Goal: Check status: Check status

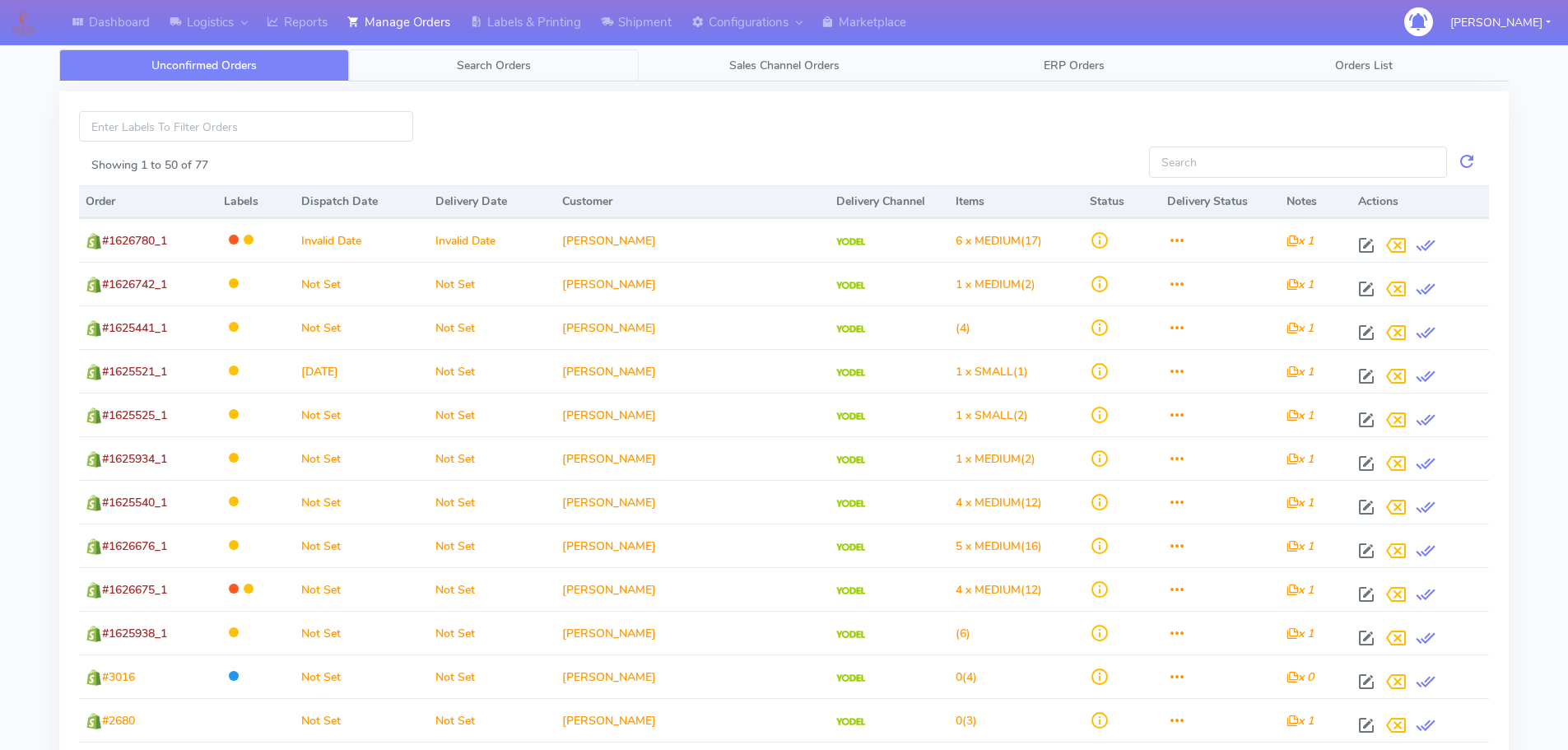
click at [378, 73] on link "Search Orders" at bounding box center [493, 65] width 290 height 32
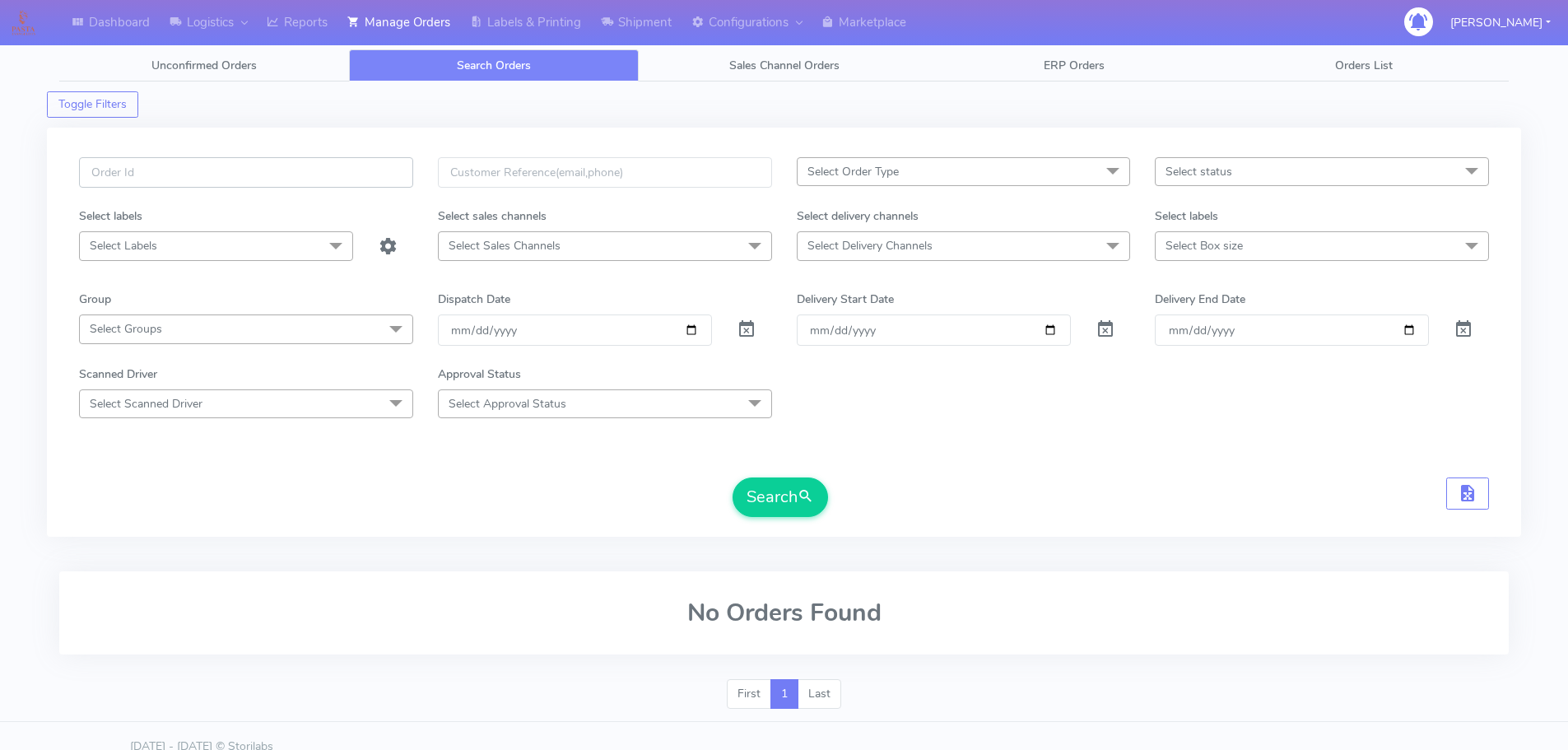
click at [321, 171] on input "text" at bounding box center [246, 172] width 334 height 30
paste input "1624116"
type input "1624116"
click at [748, 326] on span at bounding box center [747, 334] width 20 height 16
click at [777, 491] on button "Search" at bounding box center [780, 497] width 95 height 39
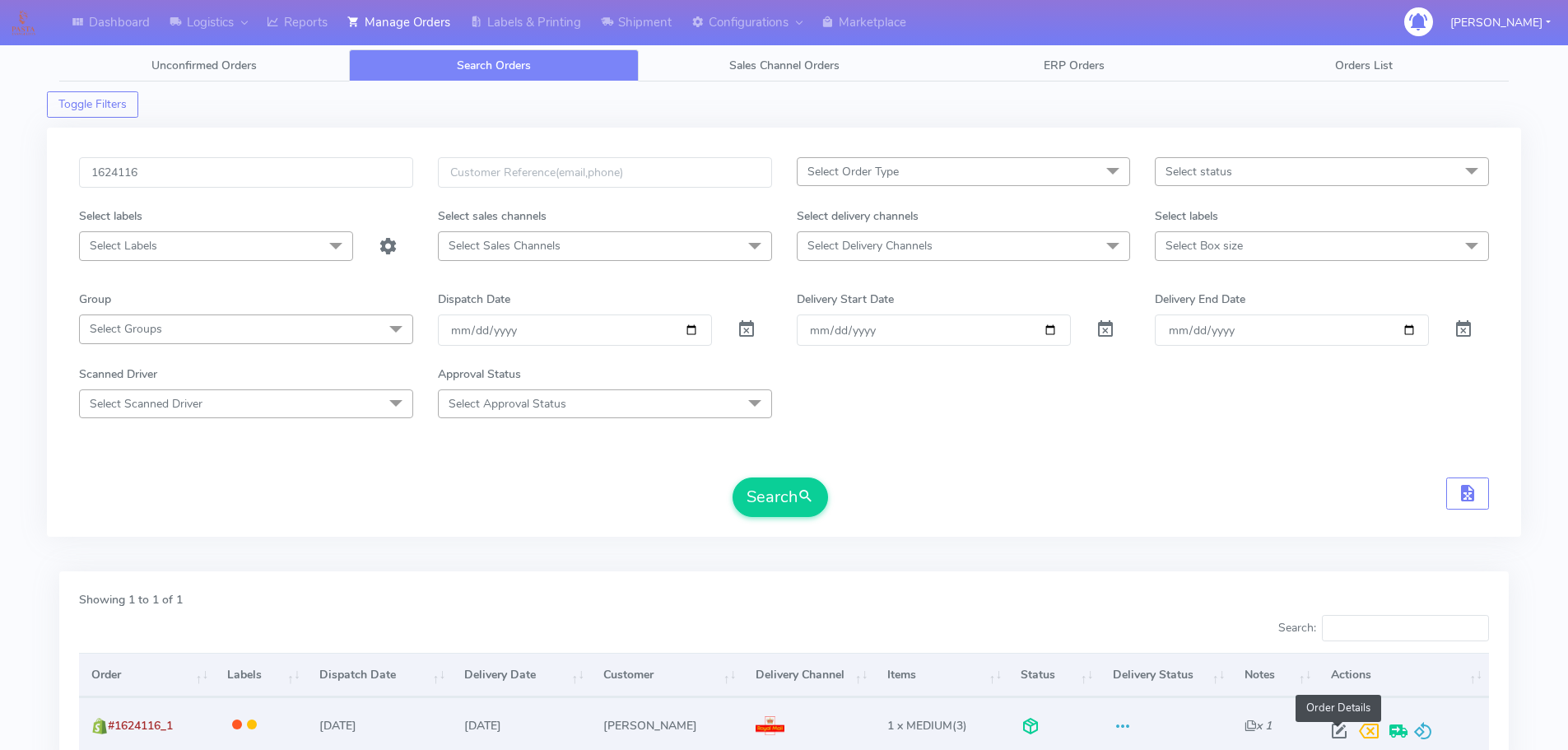
click at [1336, 728] on span at bounding box center [1339, 735] width 29 height 16
select select "3"
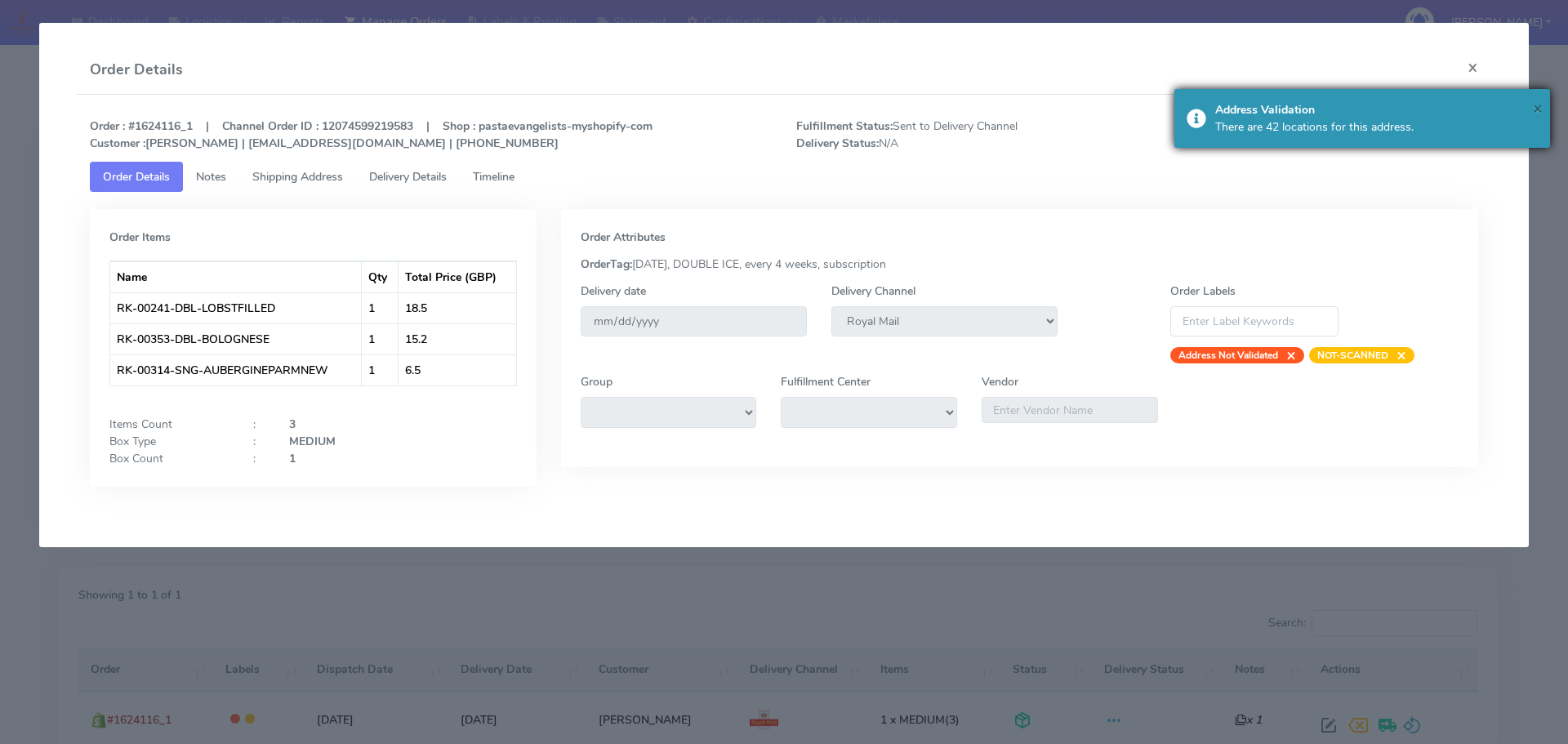
click at [1533, 106] on span "×" at bounding box center [1538, 108] width 10 height 22
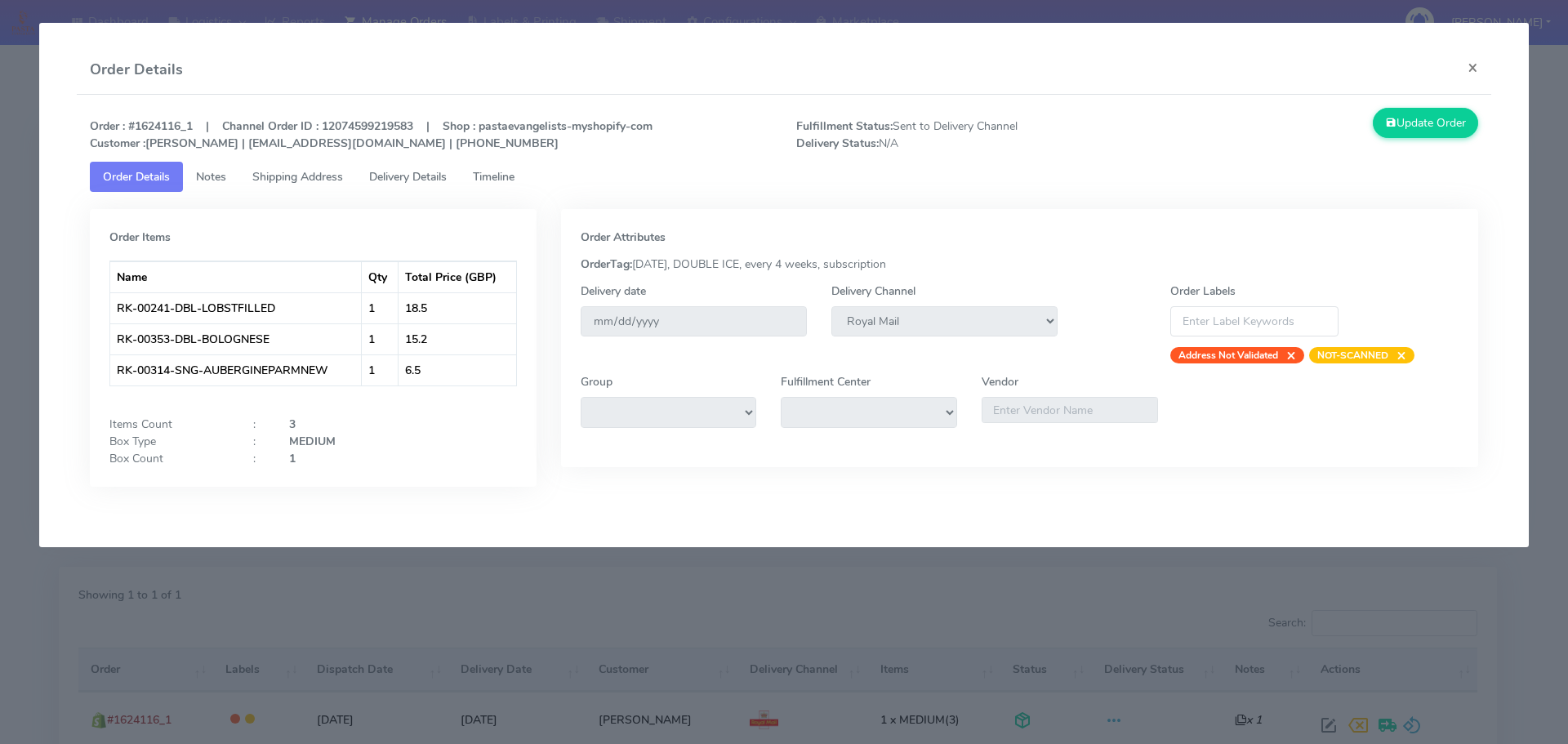
click at [425, 188] on link "Delivery Details" at bounding box center [407, 177] width 104 height 30
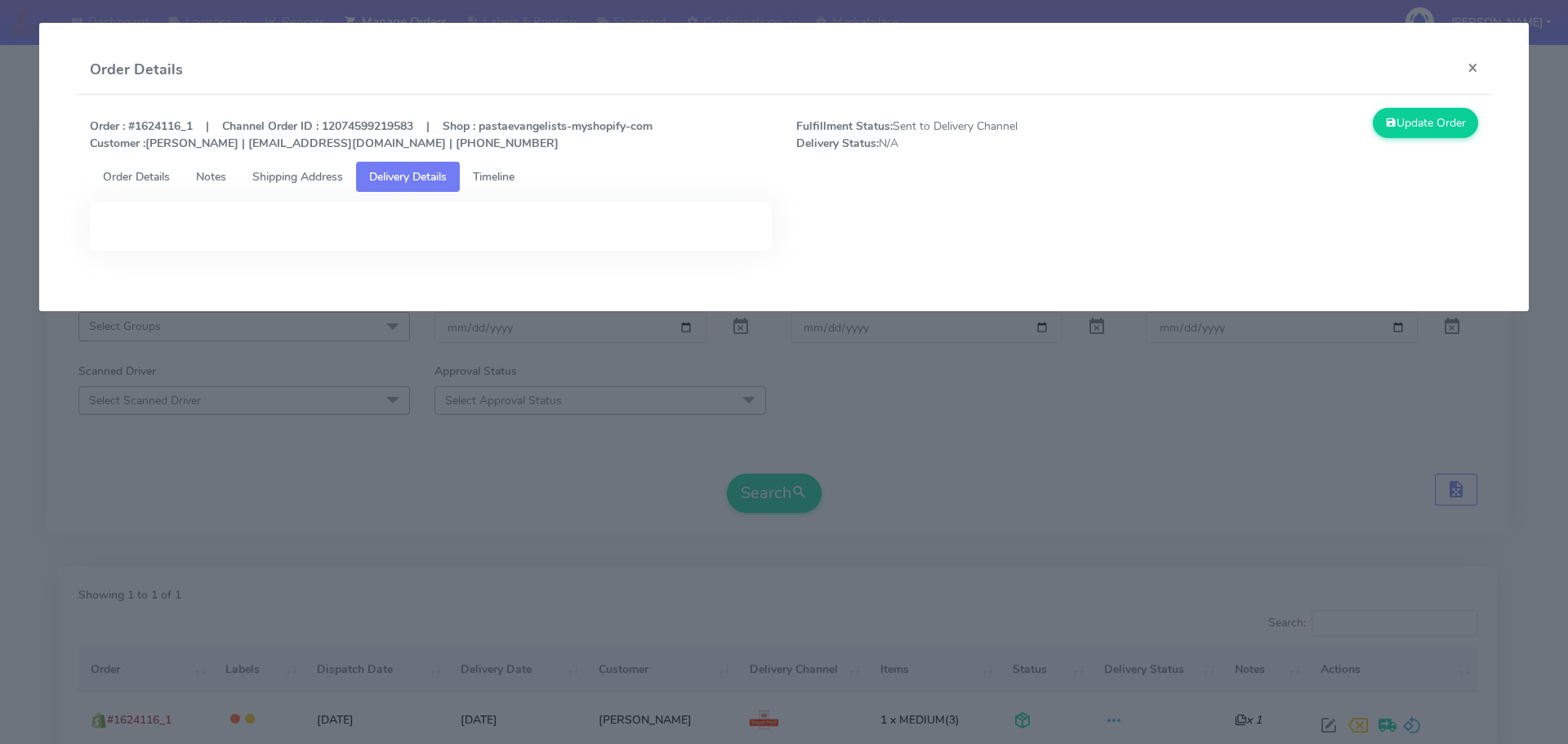
click at [327, 175] on span "Shipping Address" at bounding box center [297, 177] width 90 height 16
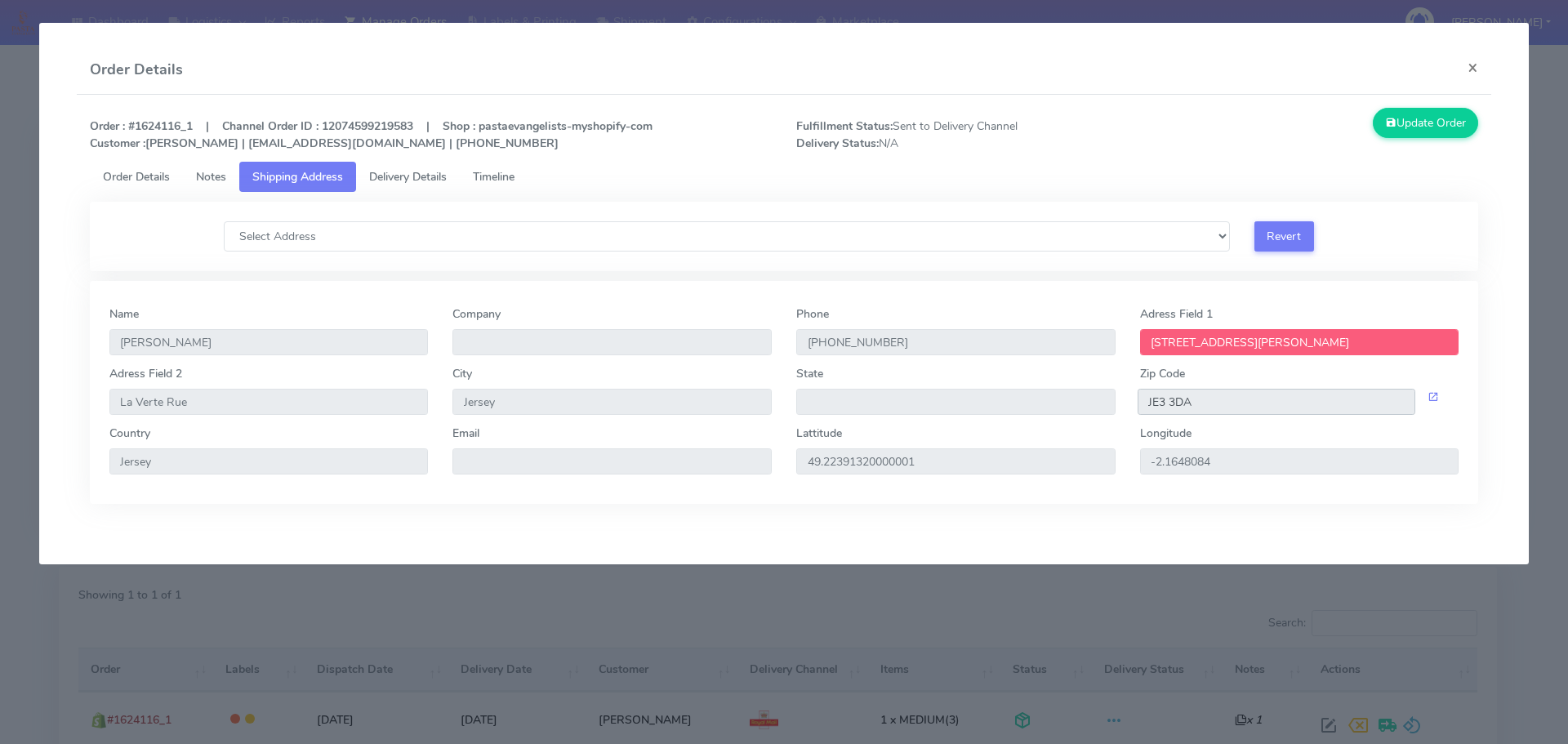
drag, startPoint x: 1203, startPoint y: 403, endPoint x: 1149, endPoint y: 407, distance: 54.1
click at [1149, 407] on input "JE3 3DA" at bounding box center [1277, 402] width 279 height 27
click at [442, 173] on span "Delivery Details" at bounding box center [408, 177] width 78 height 16
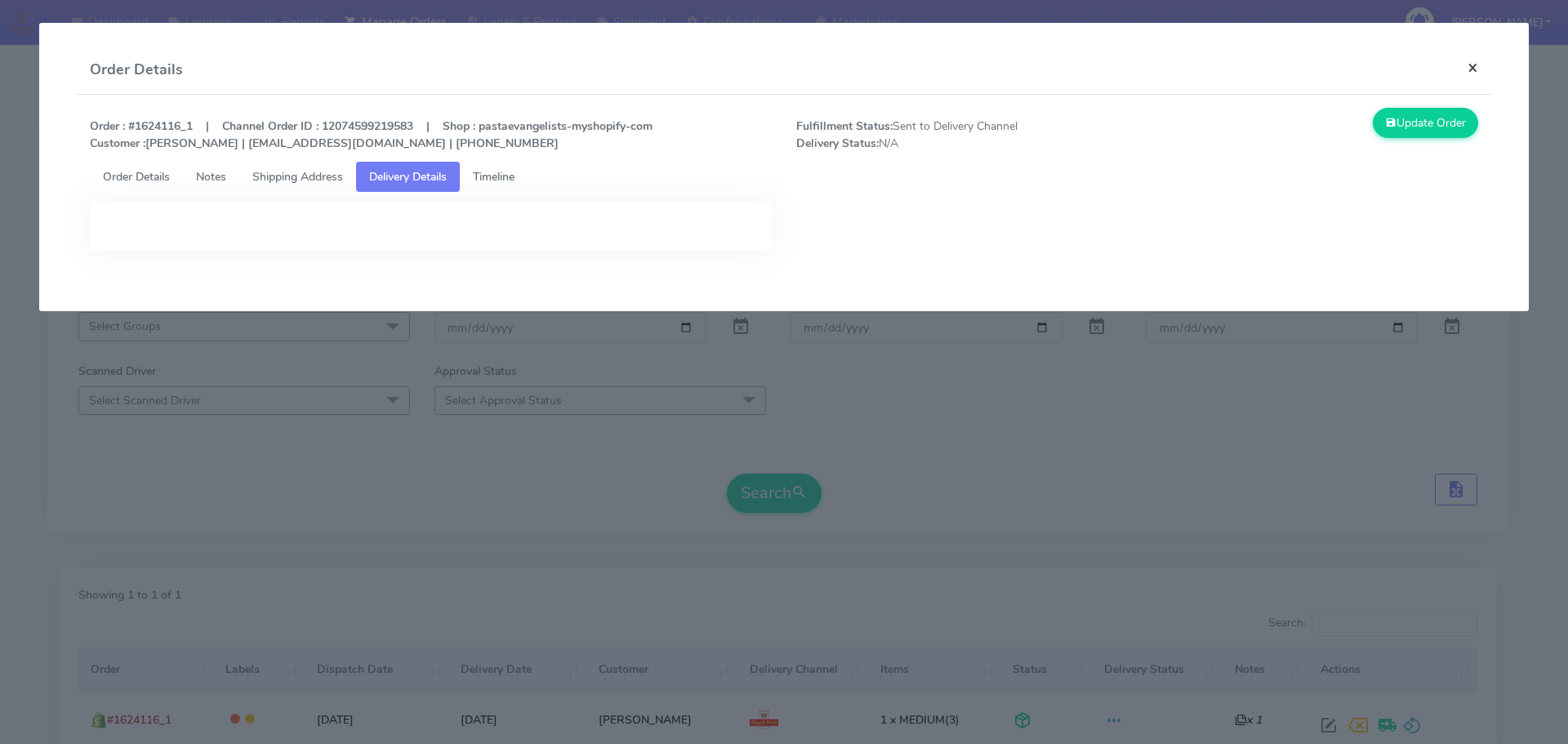
click at [1472, 63] on button "×" at bounding box center [1473, 67] width 37 height 43
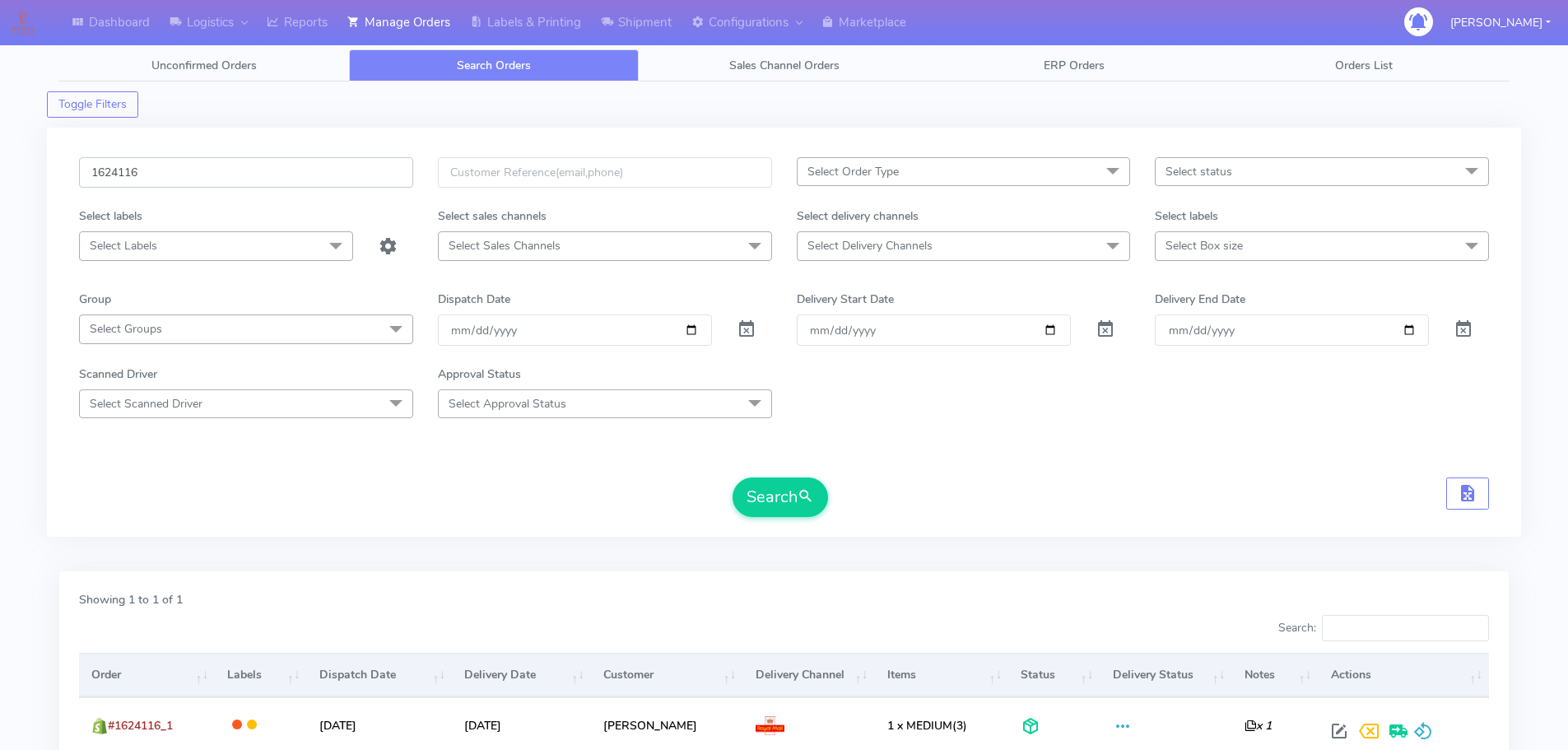
click at [253, 170] on input "1624116" at bounding box center [246, 172] width 334 height 30
paste input "8380"
type input "1628380"
click at [751, 326] on span at bounding box center [747, 334] width 20 height 16
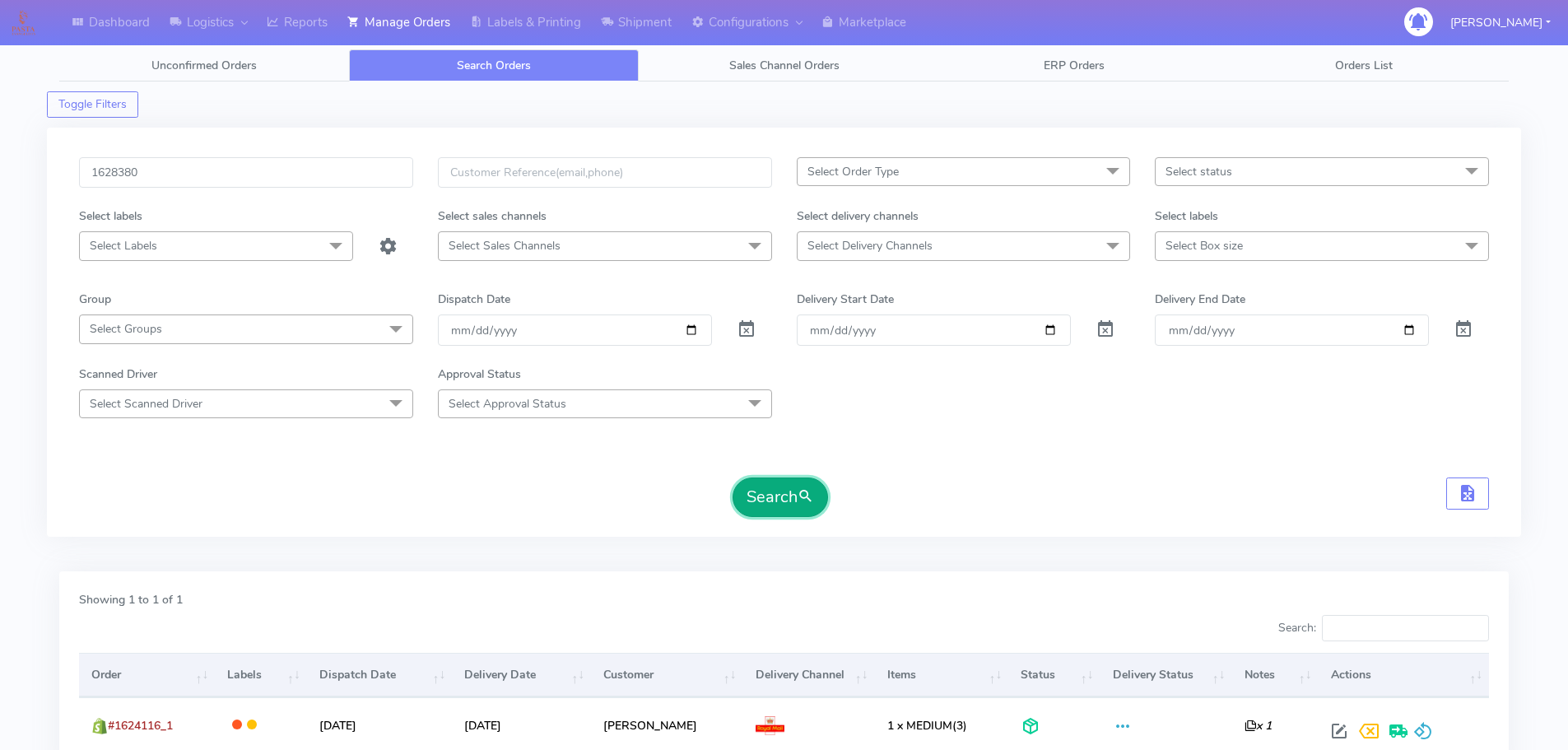
click at [794, 484] on button "Search" at bounding box center [780, 497] width 95 height 39
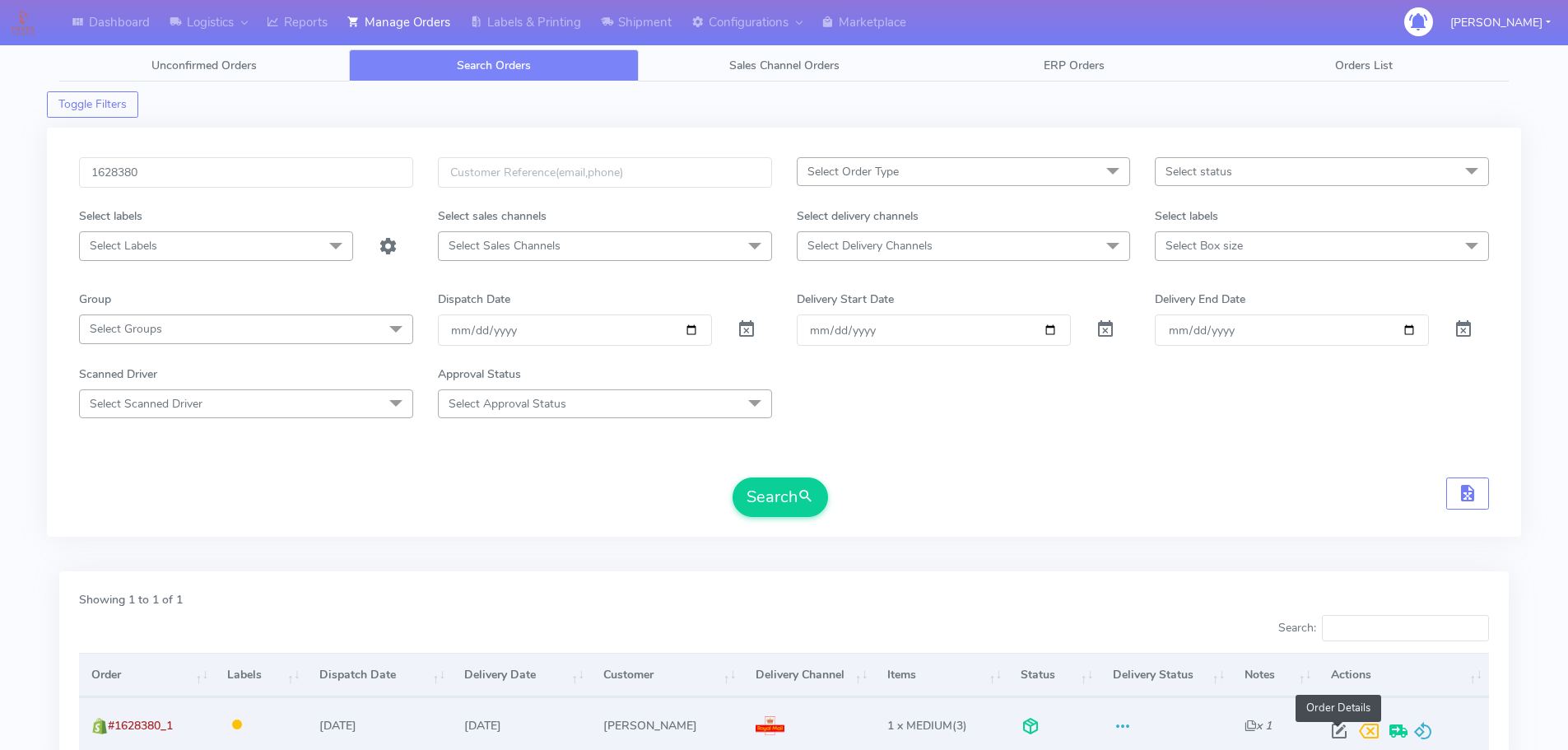
click at [1338, 729] on span at bounding box center [1339, 735] width 29 height 16
select select "3"
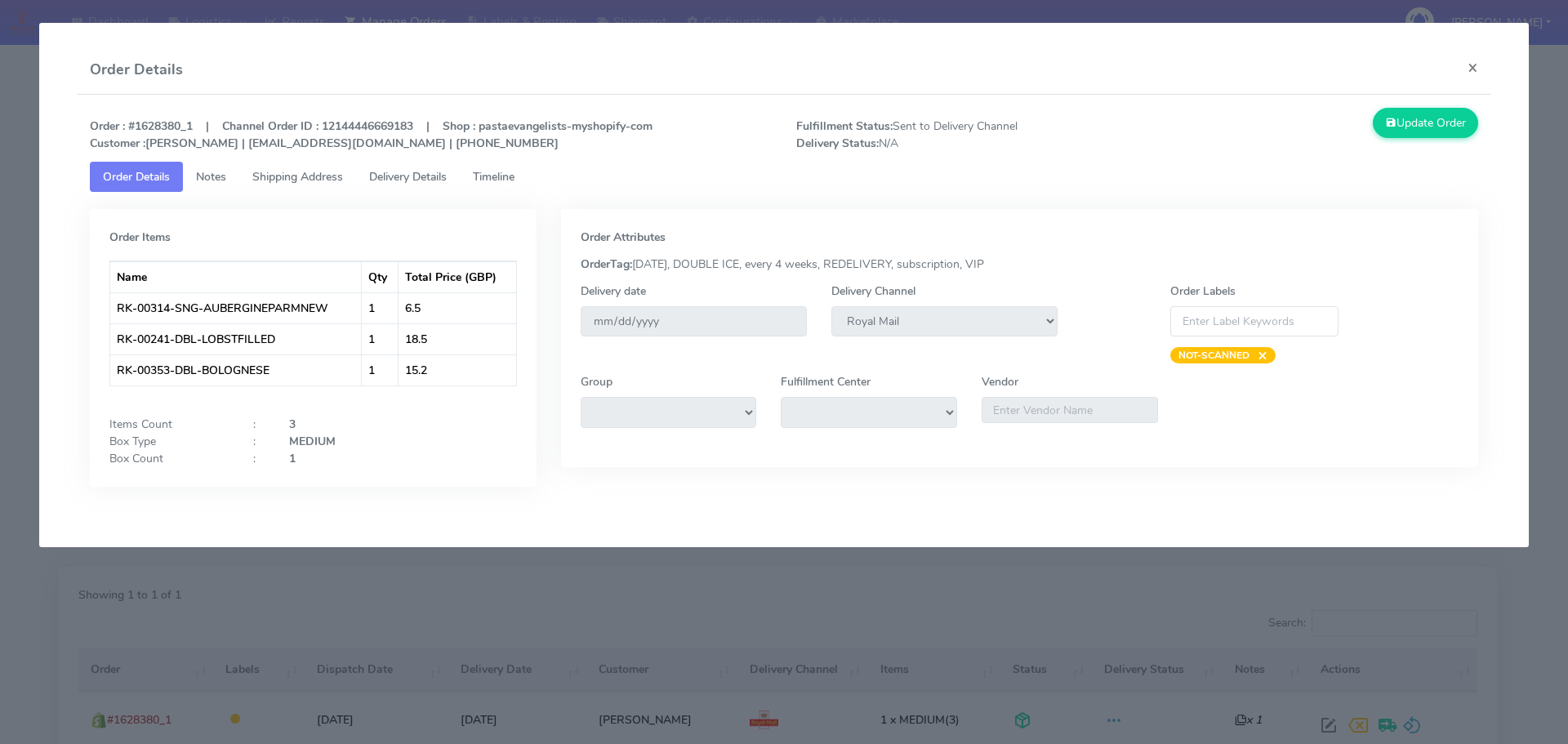
click at [456, 173] on link "Delivery Details" at bounding box center [407, 177] width 104 height 30
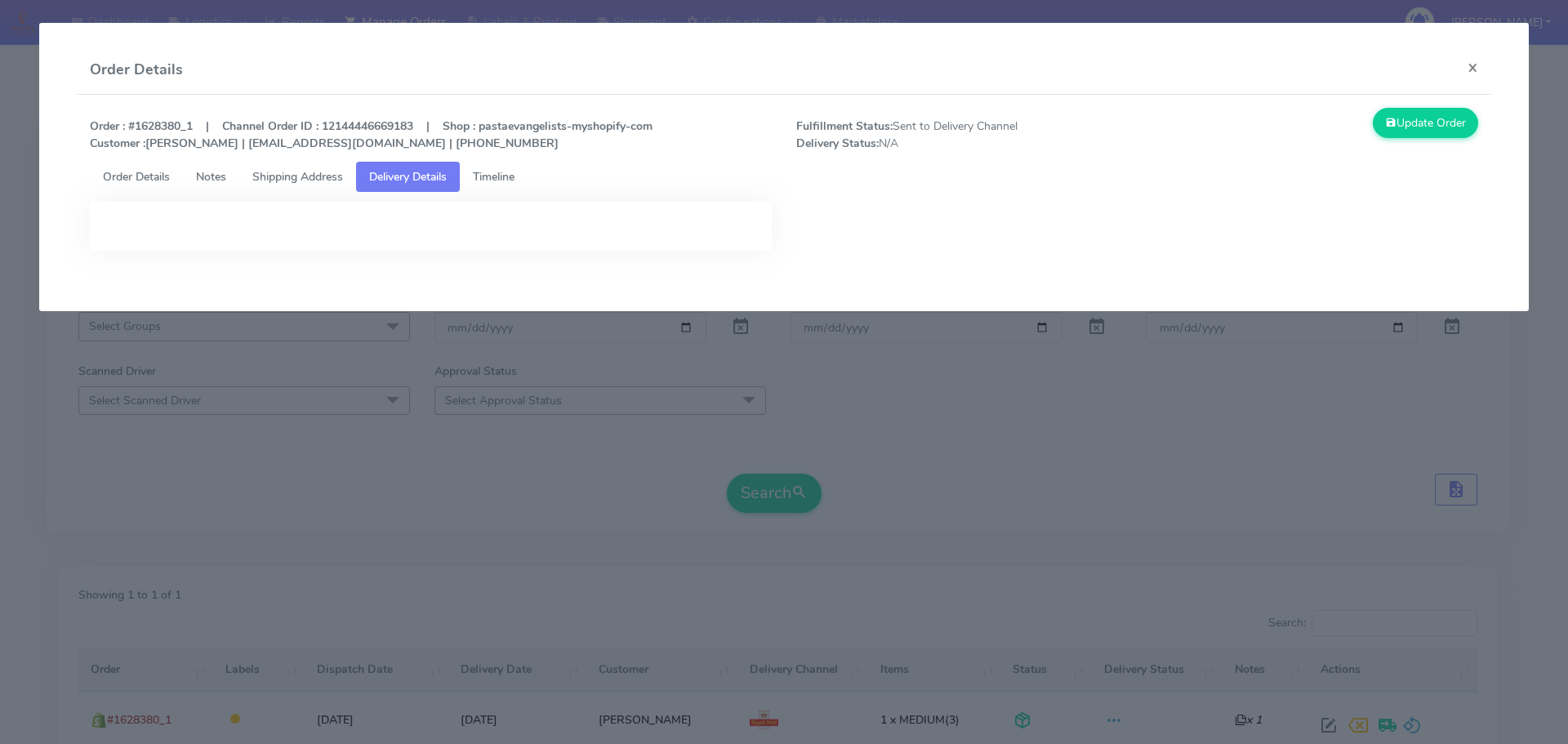
click at [502, 180] on span "Timeline" at bounding box center [493, 177] width 42 height 16
